Goal: Task Accomplishment & Management: Manage account settings

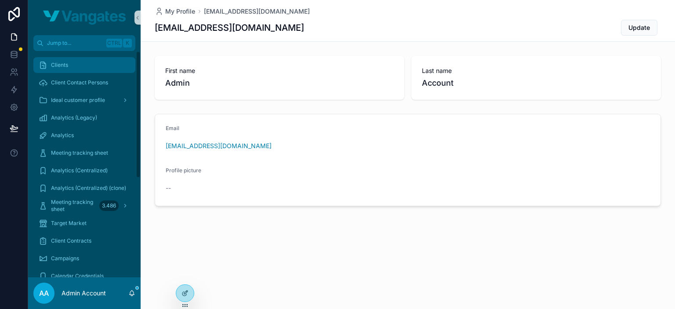
click at [69, 62] on div "Clients" at bounding box center [84, 65] width 91 height 14
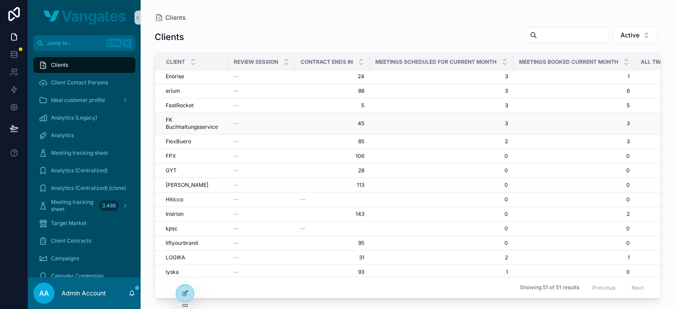
scroll to position [147, 0]
click at [175, 224] on span "kpsc" at bounding box center [172, 227] width 12 height 7
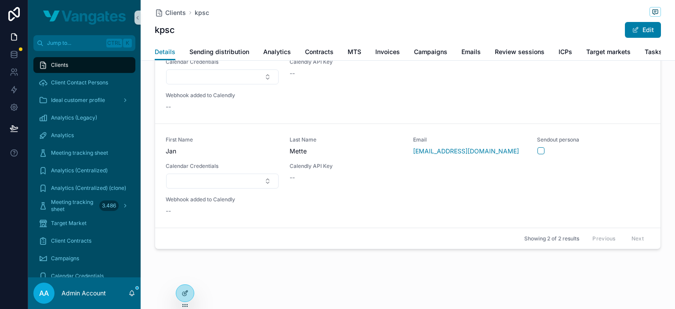
scroll to position [220, 0]
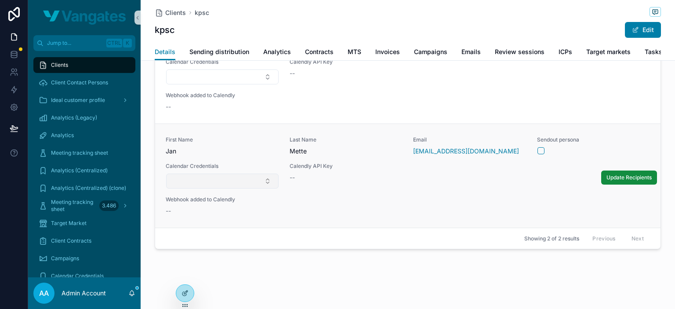
click at [219, 181] on button "Select Button" at bounding box center [222, 180] width 112 height 15
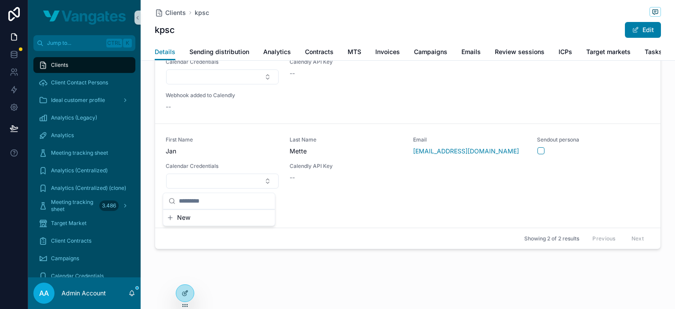
click at [211, 217] on button "New" at bounding box center [218, 217] width 105 height 9
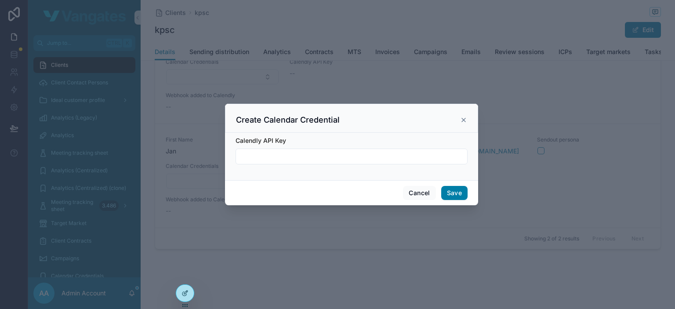
click at [356, 159] on input "scrollable content" at bounding box center [351, 156] width 231 height 12
paste input "**********"
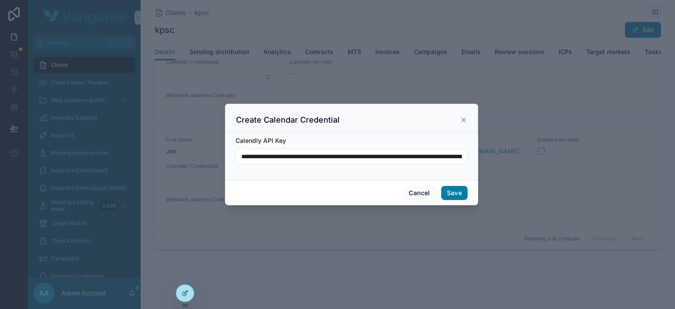
scroll to position [0, 1318]
type input "**********"
click at [451, 193] on button "Save" at bounding box center [454, 193] width 26 height 14
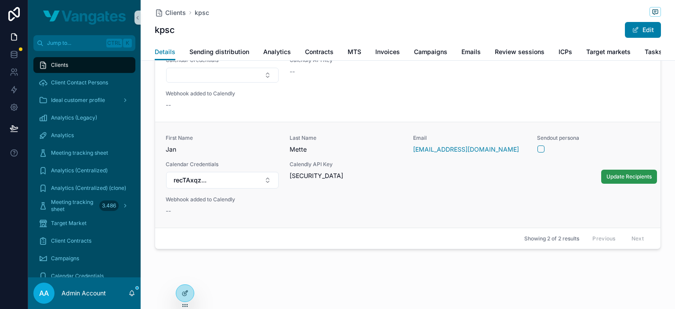
click at [608, 180] on span "Update Recipients" at bounding box center [628, 176] width 45 height 7
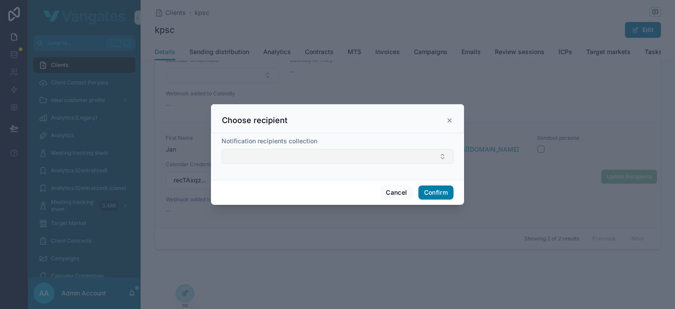
click at [344, 158] on button "Select Button" at bounding box center [337, 156] width 232 height 15
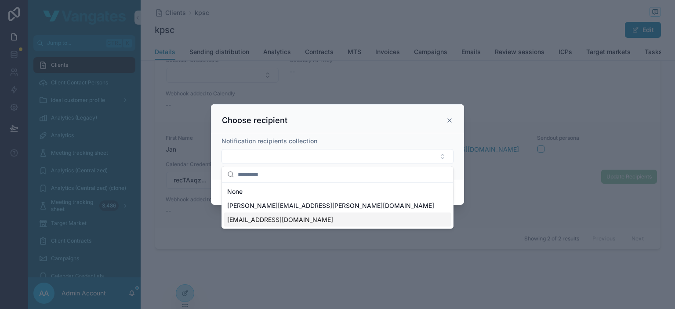
click at [288, 219] on div "jan.mette@kpsc.com" at bounding box center [337, 220] width 227 height 14
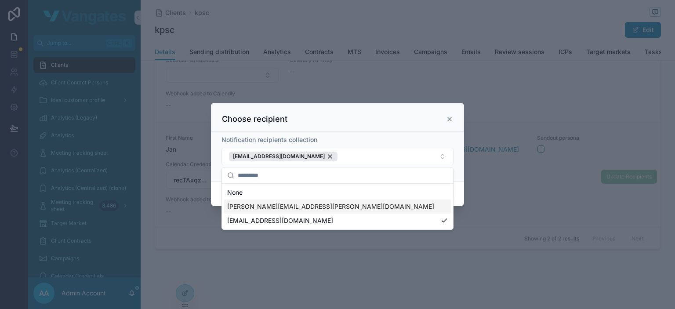
click at [288, 207] on span "klaus-peter.schatzmann@kpsc.com" at bounding box center [330, 206] width 207 height 9
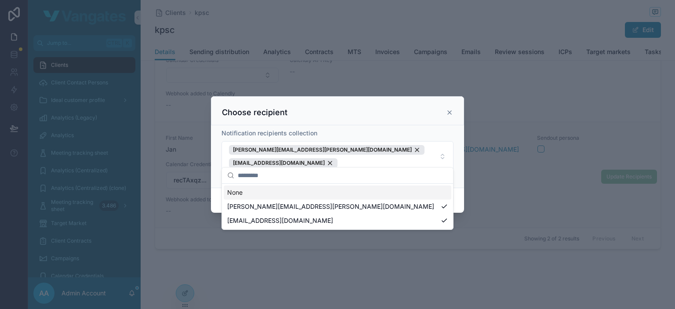
click at [383, 118] on div "Choose recipient" at bounding box center [337, 112] width 231 height 11
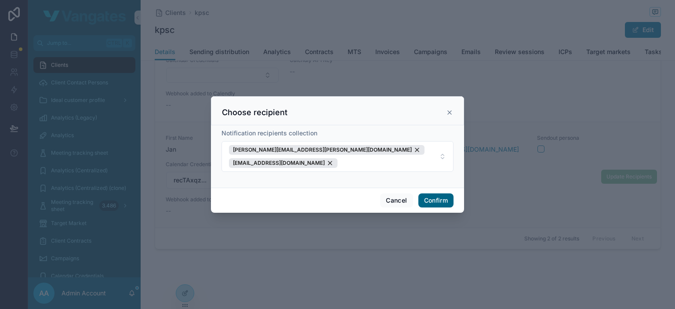
click at [446, 193] on button "Confirm" at bounding box center [435, 200] width 35 height 14
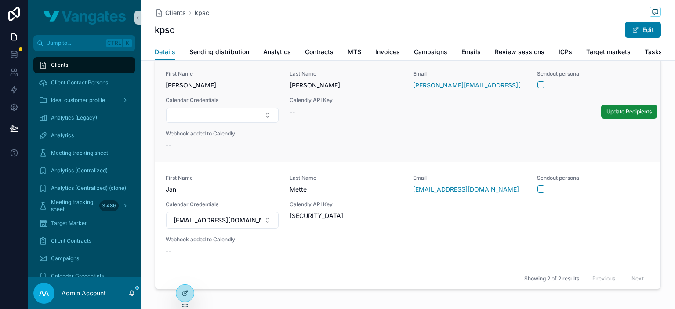
scroll to position [220, 0]
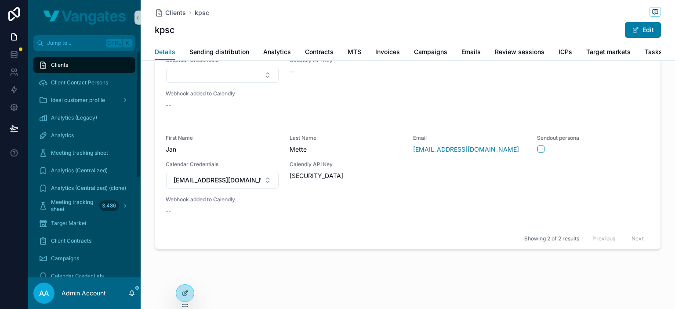
click at [84, 62] on div "Clients" at bounding box center [84, 65] width 91 height 14
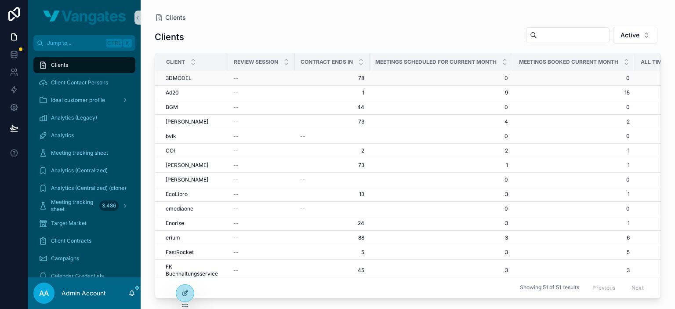
click at [181, 79] on span "3DMODEL" at bounding box center [179, 78] width 26 height 7
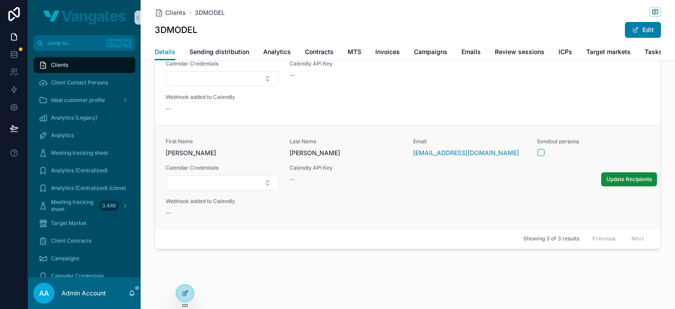
scroll to position [224, 0]
click at [239, 144] on span "First Name" at bounding box center [222, 141] width 113 height 7
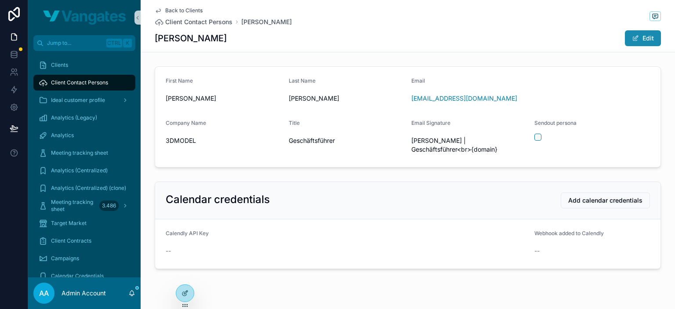
click at [641, 41] on button "Edit" at bounding box center [643, 38] width 36 height 16
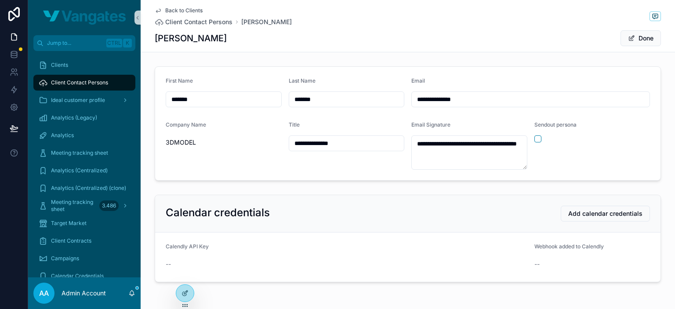
click at [234, 98] on input "*******" at bounding box center [223, 99] width 115 height 12
type input "*******"
click at [541, 58] on div "**********" at bounding box center [408, 178] width 534 height 356
click at [639, 34] on button "Done" at bounding box center [640, 38] width 40 height 16
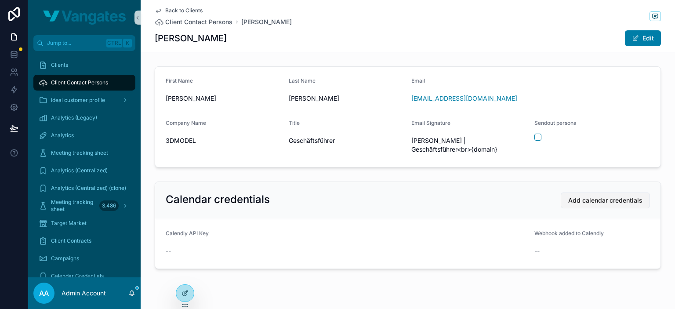
click at [599, 201] on span "Add calendar credentials" at bounding box center [605, 200] width 74 height 9
click at [291, 228] on form "Calendly API Key -- Webhook added to Calendly --" at bounding box center [407, 243] width 505 height 49
click at [216, 21] on span "Client Contact Persons" at bounding box center [198, 22] width 67 height 9
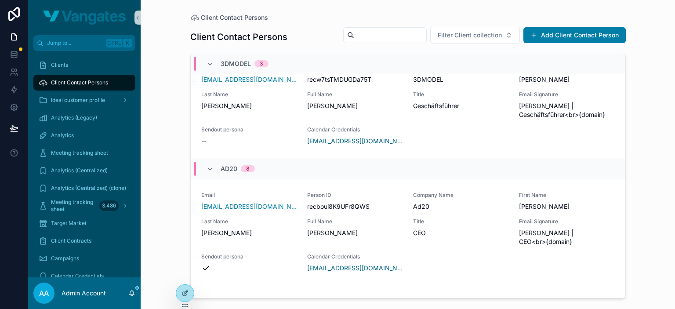
scroll to position [483, 0]
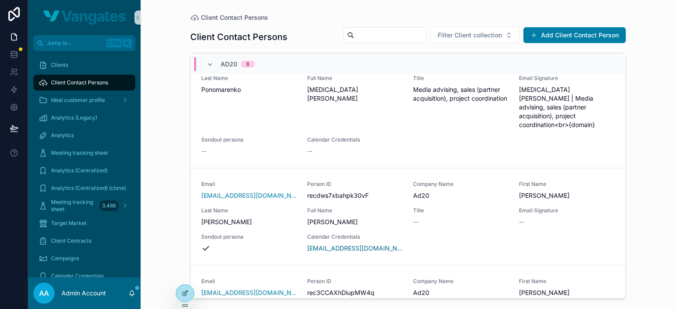
click at [149, 112] on div "Client Contact Persons Client Contact Persons Filter Client collection Add Clie…" at bounding box center [408, 154] width 534 height 309
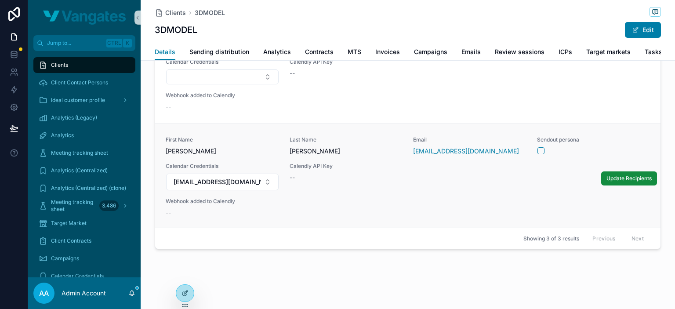
scroll to position [224, 0]
click at [235, 180] on button "[EMAIL_ADDRESS][DOMAIN_NAME]" at bounding box center [222, 181] width 112 height 17
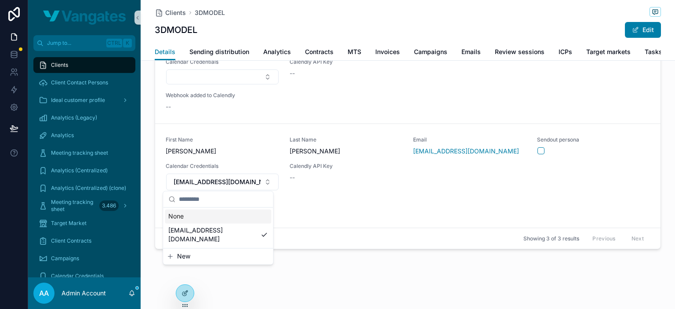
click at [404, 279] on div "Clients 3DMODEL 3DMODEL Edit Details Details Sending distribution Analytics Con…" at bounding box center [408, 46] width 534 height 524
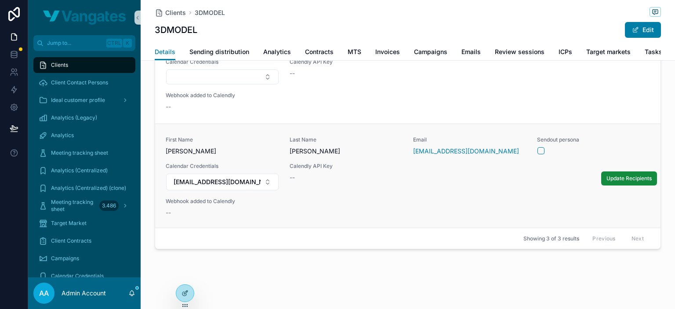
click at [391, 201] on div "First Name [PERSON_NAME] Last Name [PERSON_NAME] Email [EMAIL_ADDRESS][DOMAIN_N…" at bounding box center [408, 176] width 484 height 81
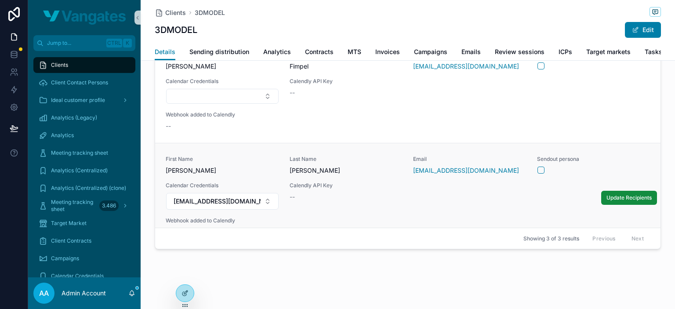
scroll to position [102, 0]
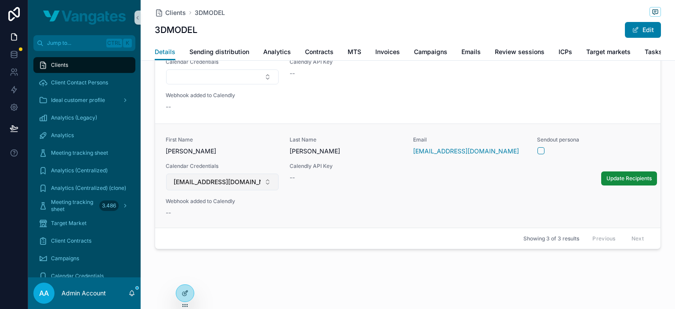
click at [240, 180] on button "[EMAIL_ADDRESS][DOMAIN_NAME]" at bounding box center [222, 181] width 112 height 17
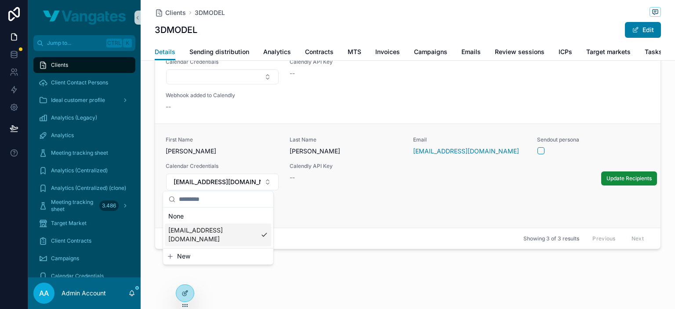
click at [334, 206] on div "First Name [PERSON_NAME] Last Name [PERSON_NAME] Email [EMAIL_ADDRESS][DOMAIN_N…" at bounding box center [408, 176] width 484 height 81
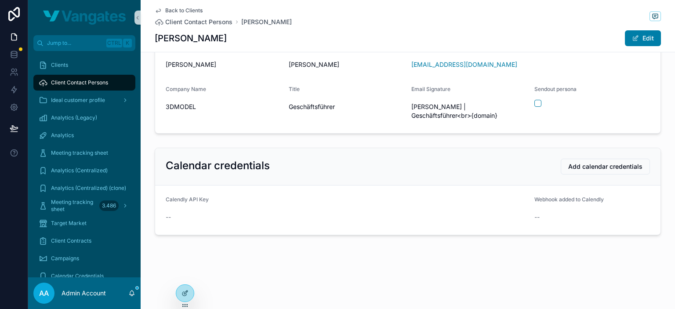
scroll to position [33, 0]
click at [327, 208] on div "Calendly API Key --" at bounding box center [346, 210] width 361 height 28
click at [578, 163] on span "Add calendar credentials" at bounding box center [605, 166] width 74 height 9
click at [202, 203] on div "Calendly API Key" at bounding box center [346, 201] width 361 height 11
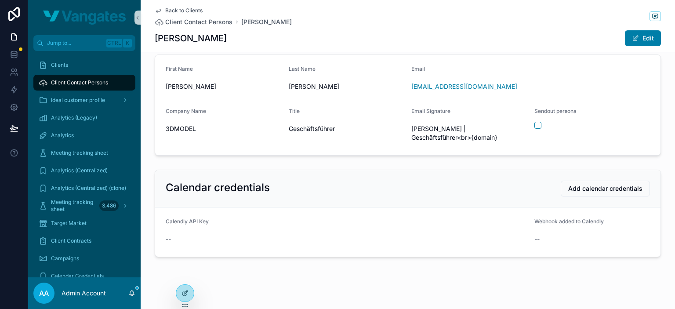
scroll to position [0, 0]
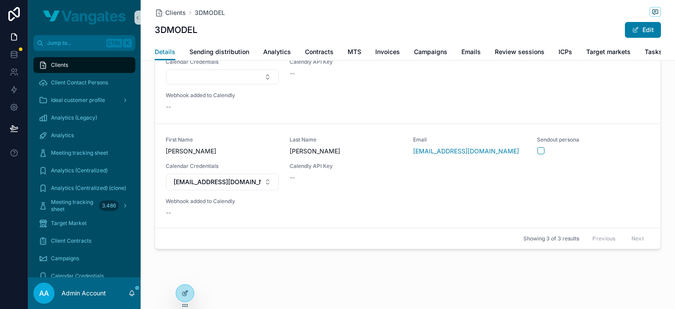
scroll to position [224, 0]
drag, startPoint x: 291, startPoint y: 169, endPoint x: 415, endPoint y: 216, distance: 132.3
click at [326, 270] on div "Clients 3DMODEL 3DMODEL Edit Details Details Sending distribution Analytics Con…" at bounding box center [408, 46] width 534 height 524
click at [607, 180] on button "Update Recipients" at bounding box center [629, 178] width 56 height 14
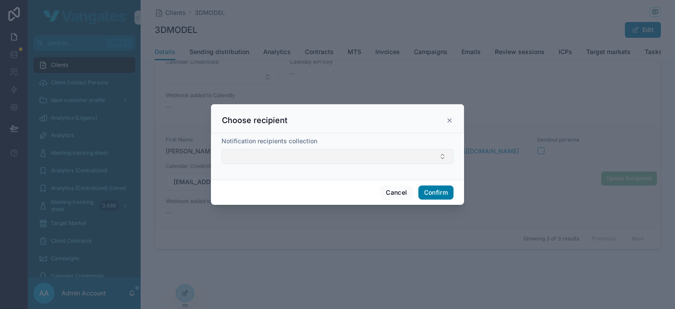
click at [340, 156] on button "Select Button" at bounding box center [337, 156] width 232 height 15
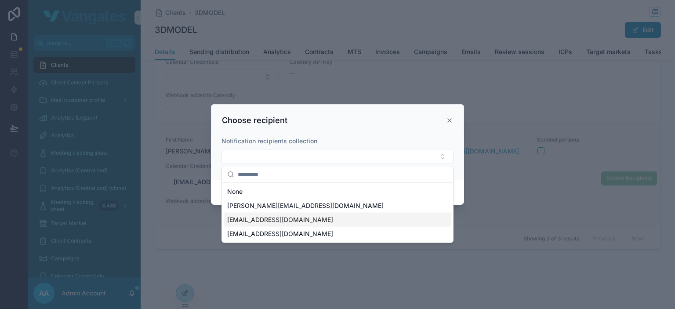
click at [284, 222] on div "[EMAIL_ADDRESS][DOMAIN_NAME]" at bounding box center [337, 220] width 227 height 14
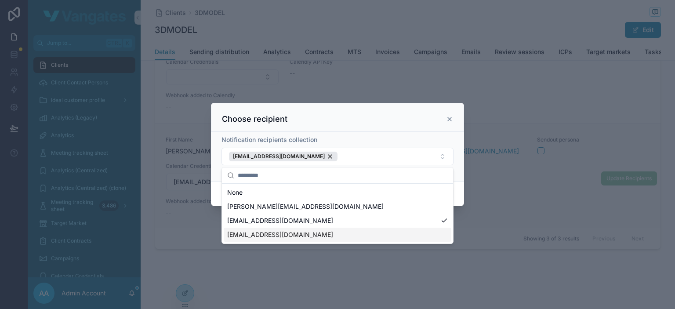
click at [284, 235] on div "[EMAIL_ADDRESS][DOMAIN_NAME]" at bounding box center [337, 234] width 227 height 14
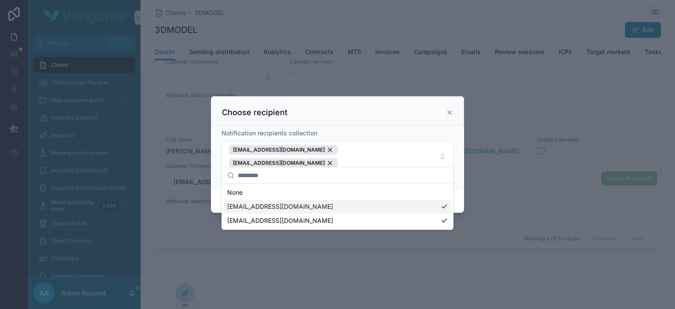
drag, startPoint x: 380, startPoint y: 122, endPoint x: 388, endPoint y: 131, distance: 11.9
click at [380, 118] on div "Choose recipient" at bounding box center [337, 112] width 231 height 11
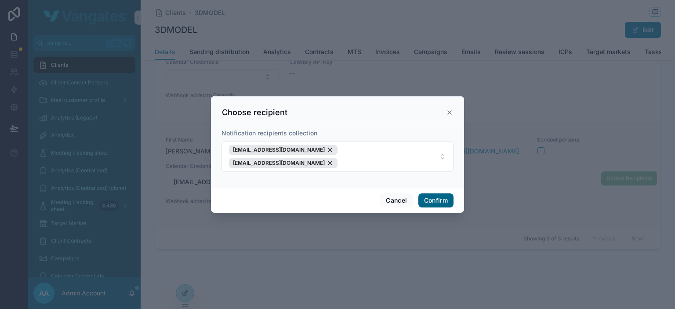
click at [436, 194] on button "Confirm" at bounding box center [435, 200] width 35 height 14
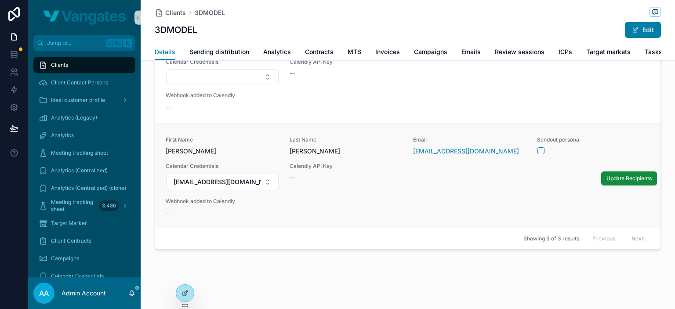
click at [362, 198] on div "First Name [PERSON_NAME] Last Name [PERSON_NAME] Email [EMAIL_ADDRESS][DOMAIN_N…" at bounding box center [408, 176] width 484 height 81
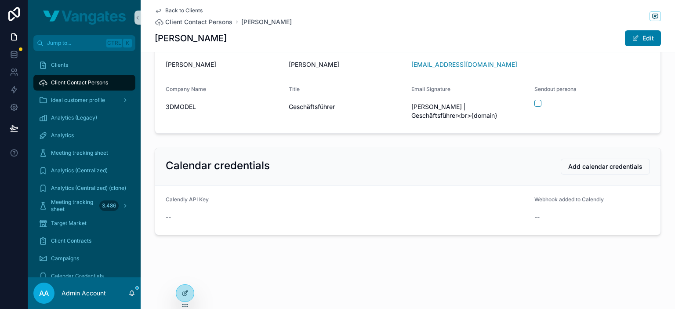
scroll to position [33, 0]
click at [632, 40] on span "scrollable content" at bounding box center [635, 38] width 7 height 7
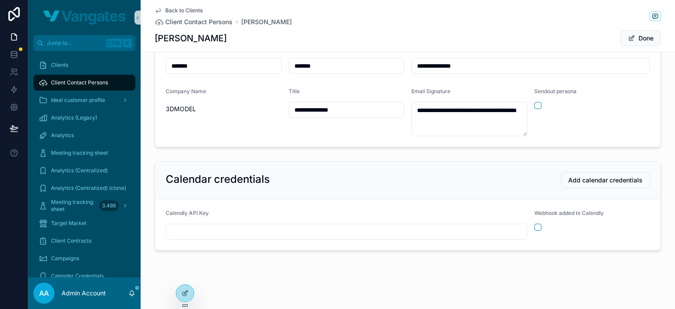
click at [370, 232] on input "scrollable content" at bounding box center [346, 231] width 361 height 12
paste input "**********"
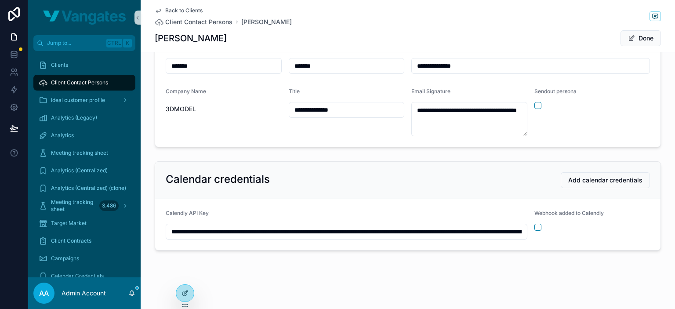
scroll to position [0, 1167]
type input "**********"
click at [416, 259] on div "**********" at bounding box center [408, 148] width 534 height 238
click at [639, 40] on button "Done" at bounding box center [640, 38] width 40 height 16
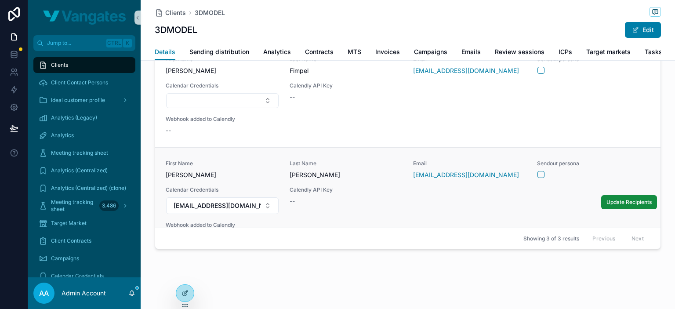
scroll to position [102, 0]
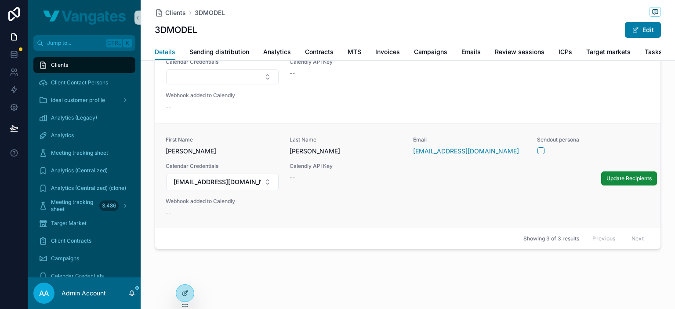
click at [357, 190] on div "First Name [PERSON_NAME] Last Name [PERSON_NAME] Email [EMAIL_ADDRESS][DOMAIN_N…" at bounding box center [408, 176] width 484 height 81
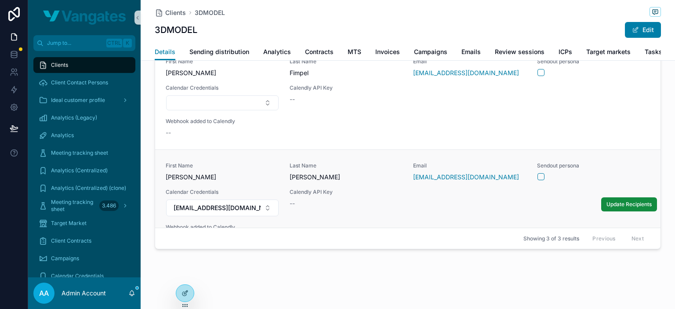
scroll to position [102, 0]
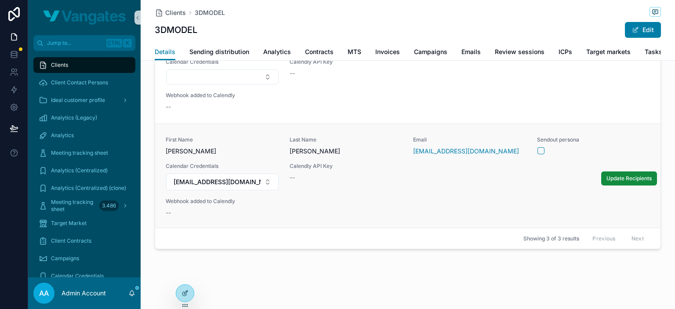
click at [330, 195] on div "First Name [PERSON_NAME] Last Name [PERSON_NAME] Email [EMAIL_ADDRESS][DOMAIN_N…" at bounding box center [408, 176] width 484 height 81
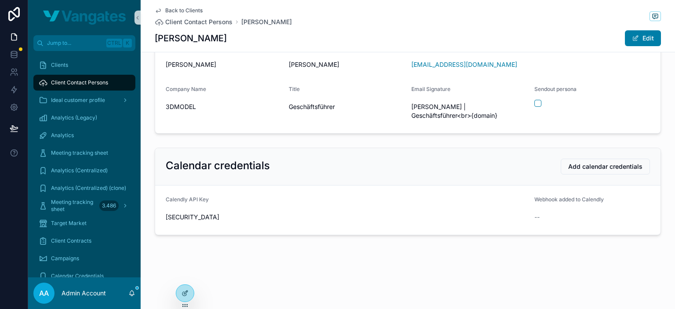
scroll to position [69, 0]
click at [593, 162] on span "Add calendar credentials" at bounding box center [605, 166] width 74 height 9
click at [415, 270] on div "Back to Clients Client Contact Persons [PERSON_NAME] [PERSON_NAME] Edit First N…" at bounding box center [408, 137] width 534 height 343
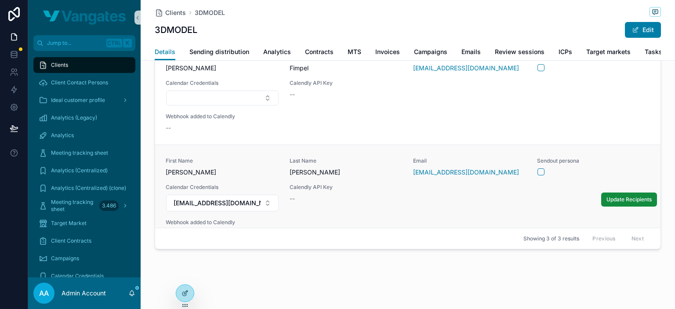
scroll to position [102, 0]
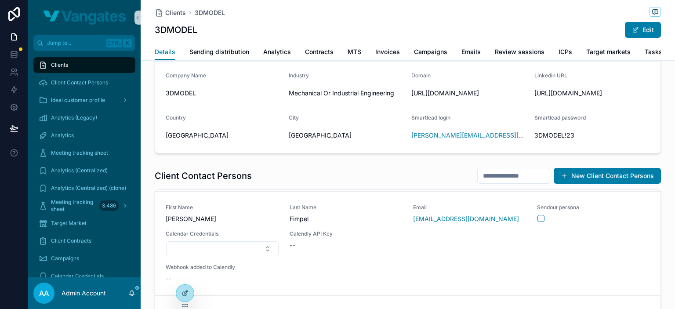
scroll to position [224, 0]
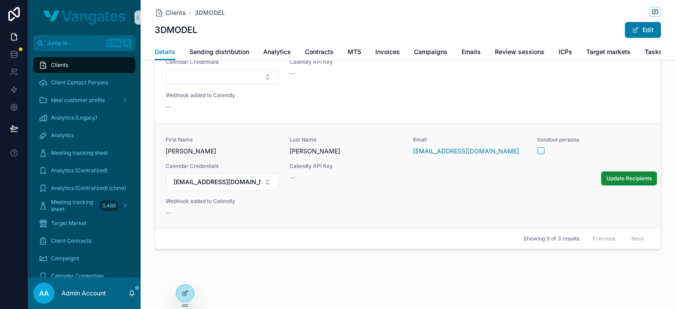
click at [316, 213] on div "First Name [PERSON_NAME] Last Name [PERSON_NAME] Email [EMAIL_ADDRESS][DOMAIN_N…" at bounding box center [408, 176] width 484 height 81
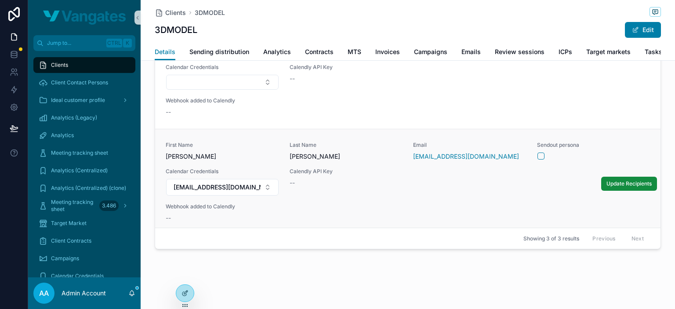
scroll to position [102, 0]
